Goal: Information Seeking & Learning: Understand process/instructions

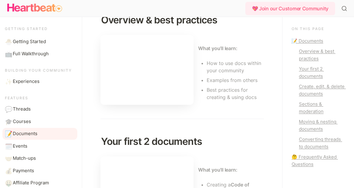
scroll to position [84, 0]
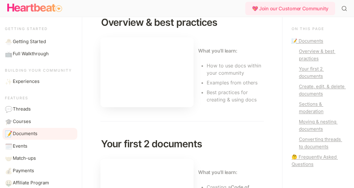
click at [145, 115] on div at bounding box center [146, 75] width 93 height 88
click at [191, 113] on div at bounding box center [146, 75] width 93 height 88
click at [32, 40] on span "Getting Started" at bounding box center [29, 41] width 33 height 7
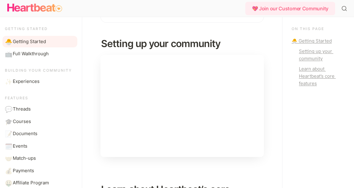
scroll to position [60, 0]
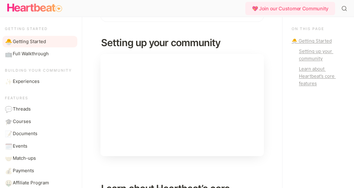
click at [38, 42] on span "Getting Started" at bounding box center [29, 41] width 33 height 7
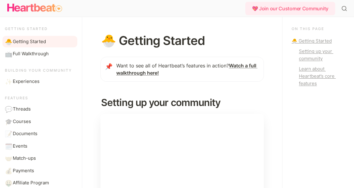
click at [133, 74] on strong "Watch a full walkthrough here!" at bounding box center [186, 69] width 141 height 13
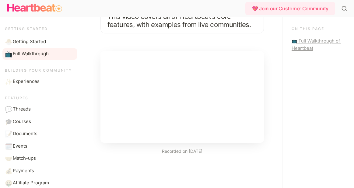
scroll to position [61, 0]
